Goal: Complete application form: Complete application form

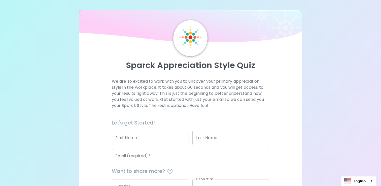
click at [143, 157] on input "Email (required)   *" at bounding box center [190, 156] width 157 height 14
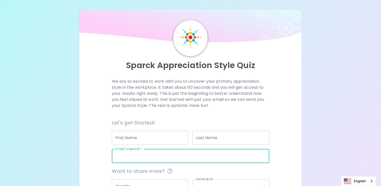
type input "[PERSON_NAME][EMAIL_ADDRESS][DOMAIN_NAME]"
type input "[PERSON_NAME]"
type input "Seagate"
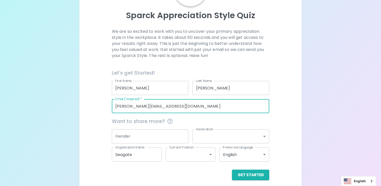
scroll to position [54, 0]
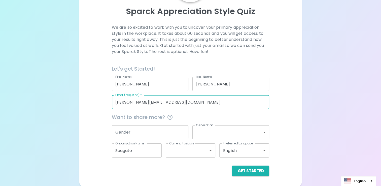
click at [157, 133] on input "Gender" at bounding box center [150, 132] width 77 height 14
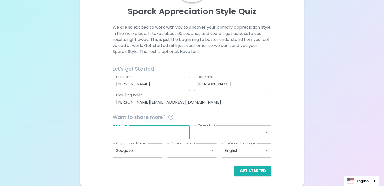
click at [228, 133] on body "Sparck Appreciation Style Quiz We are so excited to work with you to uncover yo…" at bounding box center [192, 66] width 384 height 240
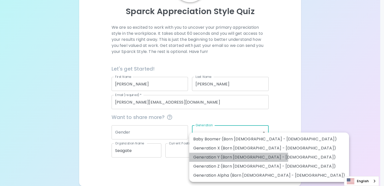
click at [239, 157] on li "Generation Y (Born [DEMOGRAPHIC_DATA] - [DEMOGRAPHIC_DATA])" at bounding box center [269, 156] width 160 height 9
type input "generation_y"
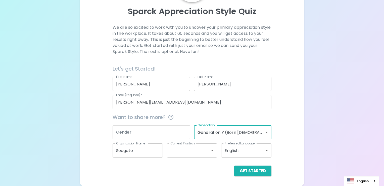
click at [235, 131] on body "Sparck Appreciation Style Quiz We are so excited to work with you to uncover yo…" at bounding box center [192, 66] width 384 height 240
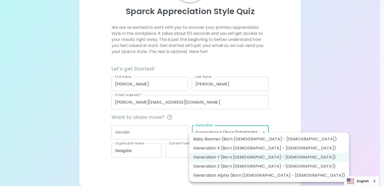
click at [288, 129] on div at bounding box center [192, 93] width 384 height 186
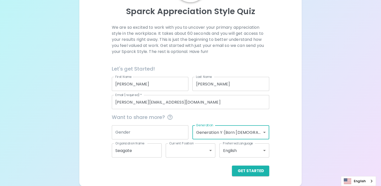
click at [140, 132] on input "Gender" at bounding box center [150, 132] width 77 height 14
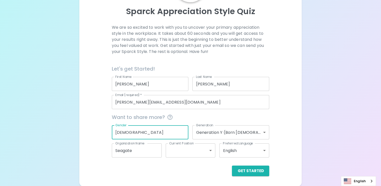
type input "[DEMOGRAPHIC_DATA]"
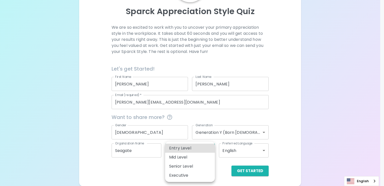
click at [205, 149] on body "Sparck Appreciation Style Quiz We are so excited to work with you to uncover yo…" at bounding box center [192, 66] width 384 height 240
click at [224, 164] on div at bounding box center [192, 93] width 384 height 186
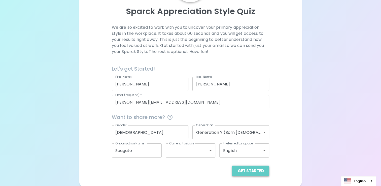
click at [252, 174] on button "Get Started" at bounding box center [250, 170] width 37 height 11
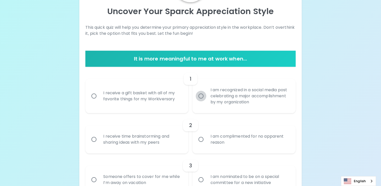
click at [200, 96] on input "I am recognized in a social media post celebrating a major accomplishment by my…" at bounding box center [200, 96] width 11 height 11
radio input "true"
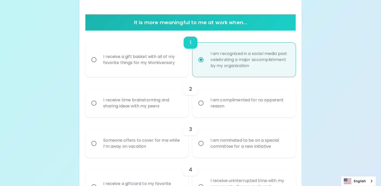
scroll to position [94, 0]
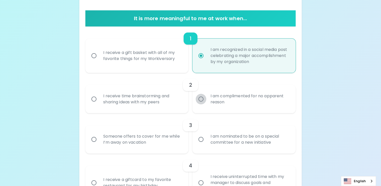
click at [202, 101] on input "I am complimented for no apparent reason" at bounding box center [200, 99] width 11 height 11
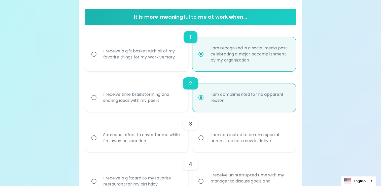
scroll to position [134, 0]
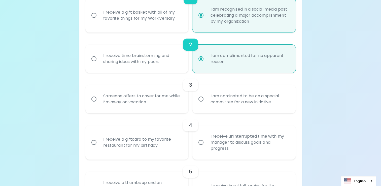
radio input "true"
click at [209, 104] on div "I am nominated to be on a special committee for a new initiative" at bounding box center [249, 99] width 86 height 24
click at [206, 104] on input "I am nominated to be on a special committee for a new initiative" at bounding box center [200, 99] width 11 height 11
radio input "false"
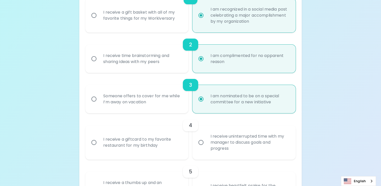
scroll to position [175, 0]
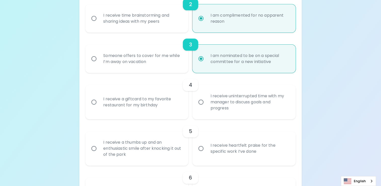
radio input "true"
click at [215, 102] on div "I receive uninterrupted time with my manager to discuss goals and progress" at bounding box center [249, 102] width 86 height 30
click at [206, 102] on input "I receive uninterrupted time with my manager to discuss goals and progress" at bounding box center [200, 102] width 11 height 11
radio input "false"
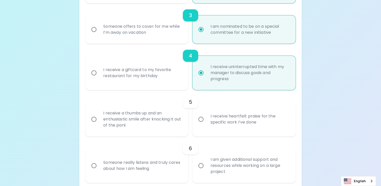
scroll to position [215, 0]
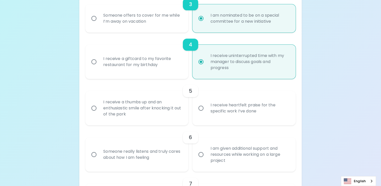
radio input "true"
click at [202, 112] on input "I receive heartfelt praise for the specific work I’ve done" at bounding box center [200, 108] width 11 height 11
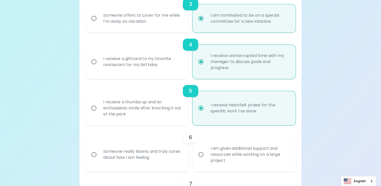
radio input "false"
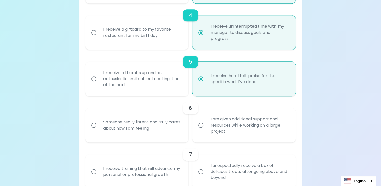
scroll to position [255, 0]
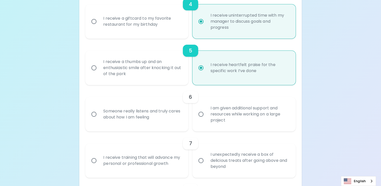
radio input "true"
click at [215, 116] on div "I am given additional support and resources while working on a large project" at bounding box center [249, 114] width 86 height 30
click at [206, 116] on input "I am given additional support and resources while working on a large project" at bounding box center [200, 114] width 11 height 11
radio input "false"
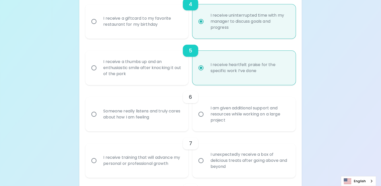
radio input "false"
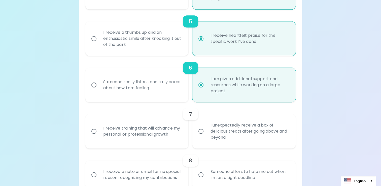
scroll to position [295, 0]
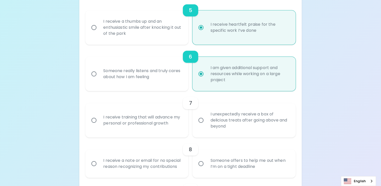
radio input "true"
click at [145, 127] on div "I receive training that will advance my personal or professional growth" at bounding box center [142, 120] width 86 height 24
click at [99, 125] on input "I receive training that will advance my personal or professional growth" at bounding box center [94, 120] width 11 height 11
radio input "false"
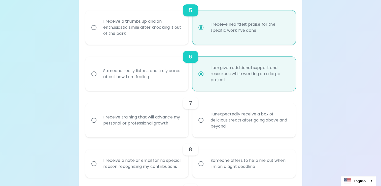
radio input "false"
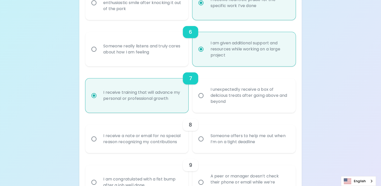
scroll to position [336, 0]
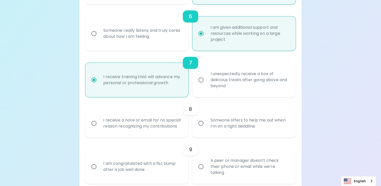
radio input "true"
click at [148, 129] on div "I receive a note or email for no special reason recognizing my contributions" at bounding box center [142, 123] width 86 height 24
click at [99, 128] on input "I receive a note or email for no special reason recognizing my contributions" at bounding box center [94, 123] width 11 height 11
radio input "false"
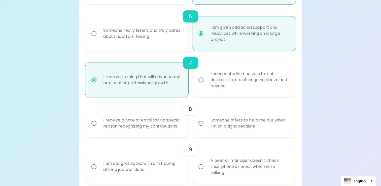
radio input "false"
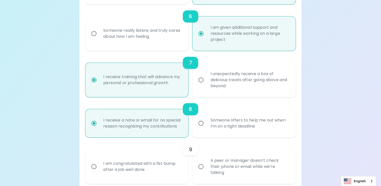
scroll to position [376, 0]
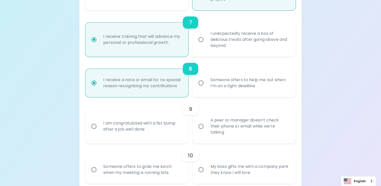
radio input "true"
click at [148, 129] on div "I am congratulated with a fist bump after a job well done" at bounding box center [142, 126] width 86 height 24
click at [99, 129] on input "I am congratulated with a fist bump after a job well done" at bounding box center [94, 126] width 11 height 11
radio input "false"
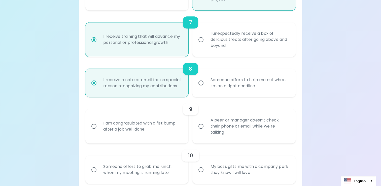
radio input "false"
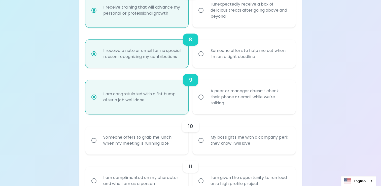
scroll to position [416, 0]
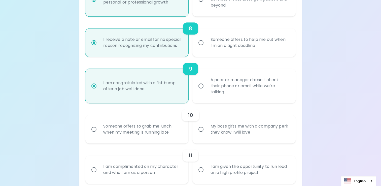
radio input "true"
click at [213, 133] on div "My boss gifts me with a company perk they know I will love" at bounding box center [249, 129] width 86 height 24
click at [206, 133] on input "My boss gifts me with a company perk they know I will love" at bounding box center [200, 129] width 11 height 11
radio input "false"
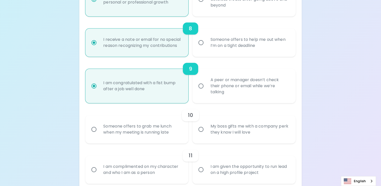
radio input "false"
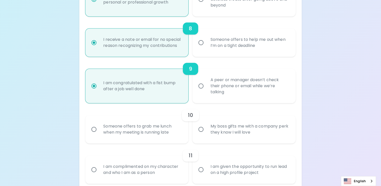
radio input "false"
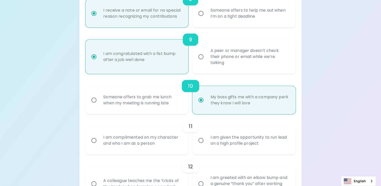
scroll to position [456, 0]
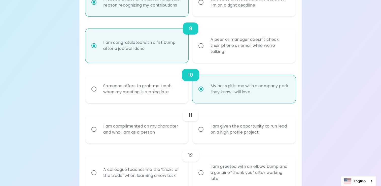
radio input "true"
click at [154, 133] on div "I am complimented on my character and who I am as a person" at bounding box center [142, 129] width 86 height 24
click at [99, 133] on input "I am complimented on my character and who I am as a person" at bounding box center [94, 129] width 11 height 11
radio input "false"
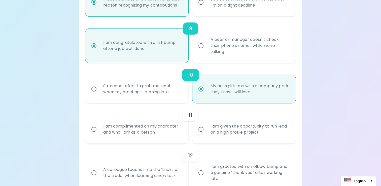
radio input "false"
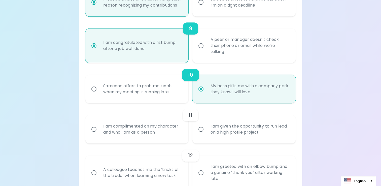
radio input "false"
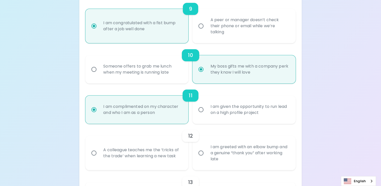
scroll to position [497, 0]
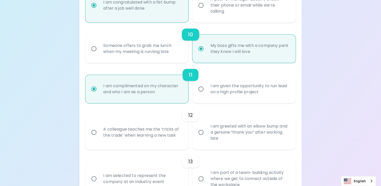
radio input "true"
click at [153, 136] on div "A colleague teaches me the ‘tricks of the trade’ when learning a new task" at bounding box center [142, 132] width 86 height 24
click at [99, 136] on input "A colleague teaches me the ‘tricks of the trade’ when learning a new task" at bounding box center [94, 132] width 11 height 11
radio input "false"
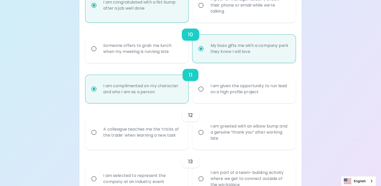
radio input "false"
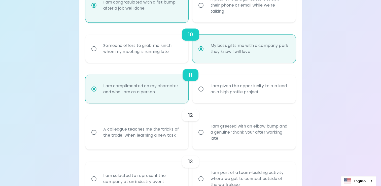
radio input "false"
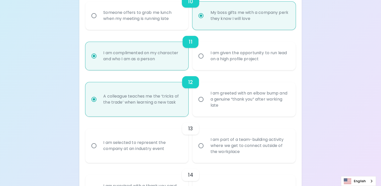
scroll to position [537, 0]
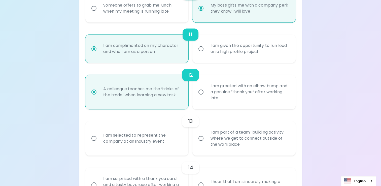
radio input "true"
click at [155, 142] on div "I am selected to represent the company at an industry event" at bounding box center [142, 138] width 86 height 24
click at [99, 142] on input "I am selected to represent the company at an industry event" at bounding box center [94, 138] width 11 height 11
radio input "false"
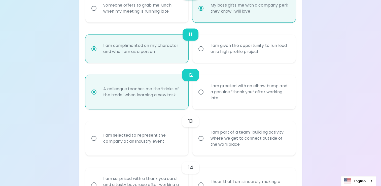
radio input "false"
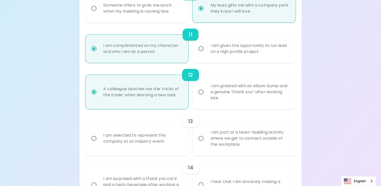
radio input "false"
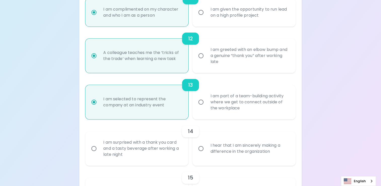
scroll to position [577, 0]
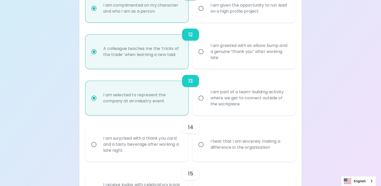
radio input "true"
click at [223, 102] on div "I am part of a team-building activity where we get to connect outside of the wo…" at bounding box center [249, 98] width 86 height 30
click at [206, 102] on input "I am part of a team-building activity where we get to connect outside of the wo…" at bounding box center [200, 98] width 11 height 11
radio input "false"
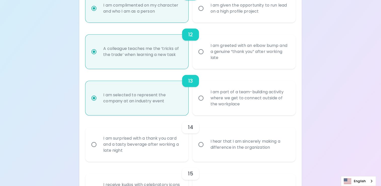
radio input "false"
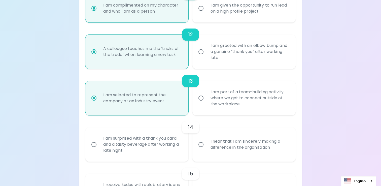
radio input "false"
radio input "true"
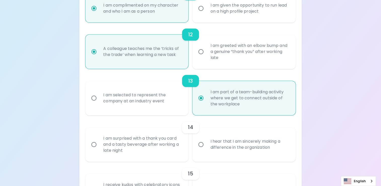
scroll to position [602, 0]
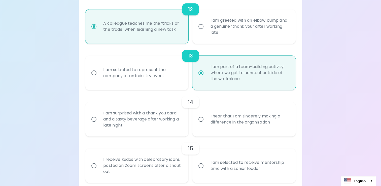
radio input "true"
click at [213, 120] on div "I hear that I am sincerely making a difference in the organization" at bounding box center [249, 119] width 86 height 24
click at [206, 120] on input "I hear that I am sincerely making a difference in the organization" at bounding box center [200, 119] width 11 height 11
radio input "false"
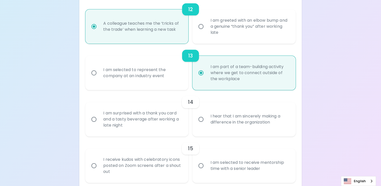
radio input "false"
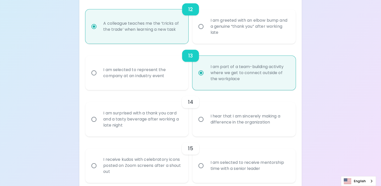
radio input "false"
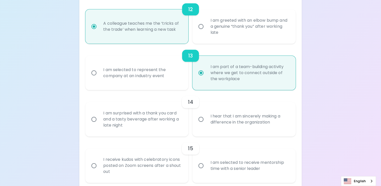
radio input "false"
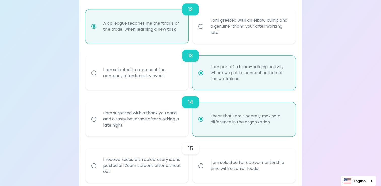
scroll to position [623, 0]
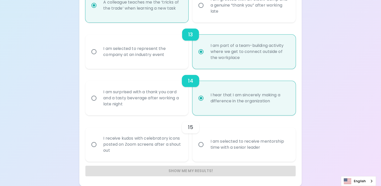
click at [144, 147] on div "I receive kudos with celebratory icons posted on Zoom screens after a shout out" at bounding box center [142, 144] width 86 height 30
click at [99, 147] on input "I receive kudos with celebratory icons posted on Zoom screens after a shout out" at bounding box center [94, 144] width 11 height 11
radio input "false"
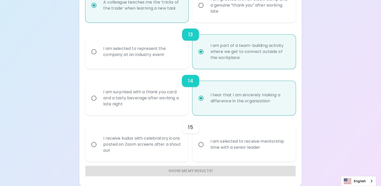
radio input "false"
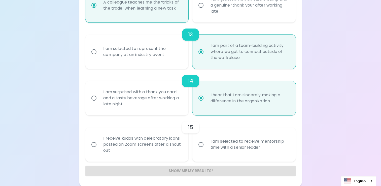
radio input "false"
radio input "true"
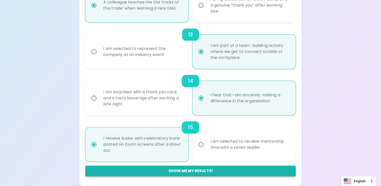
radio input "true"
click at [176, 169] on button "Show me my results!" at bounding box center [190, 170] width 210 height 11
radio input "false"
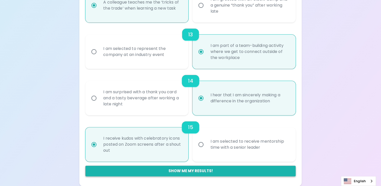
radio input "false"
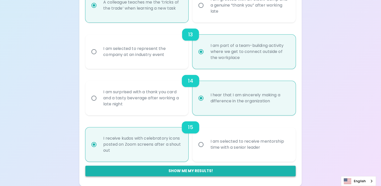
radio input "false"
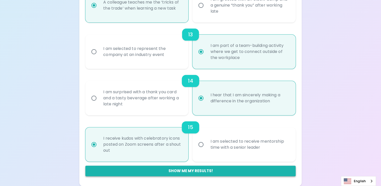
radio input "false"
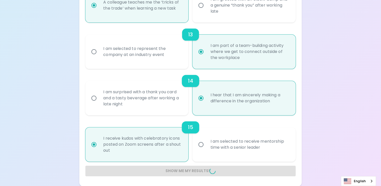
radio input "false"
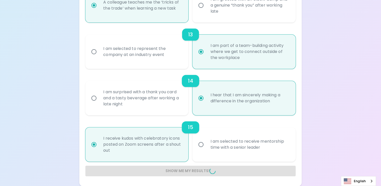
radio input "false"
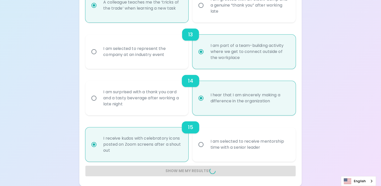
radio input "false"
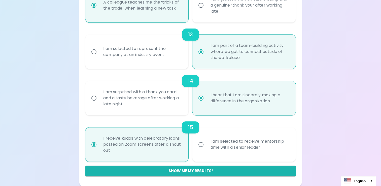
scroll to position [131, 0]
